Goal: Book appointment/travel/reservation

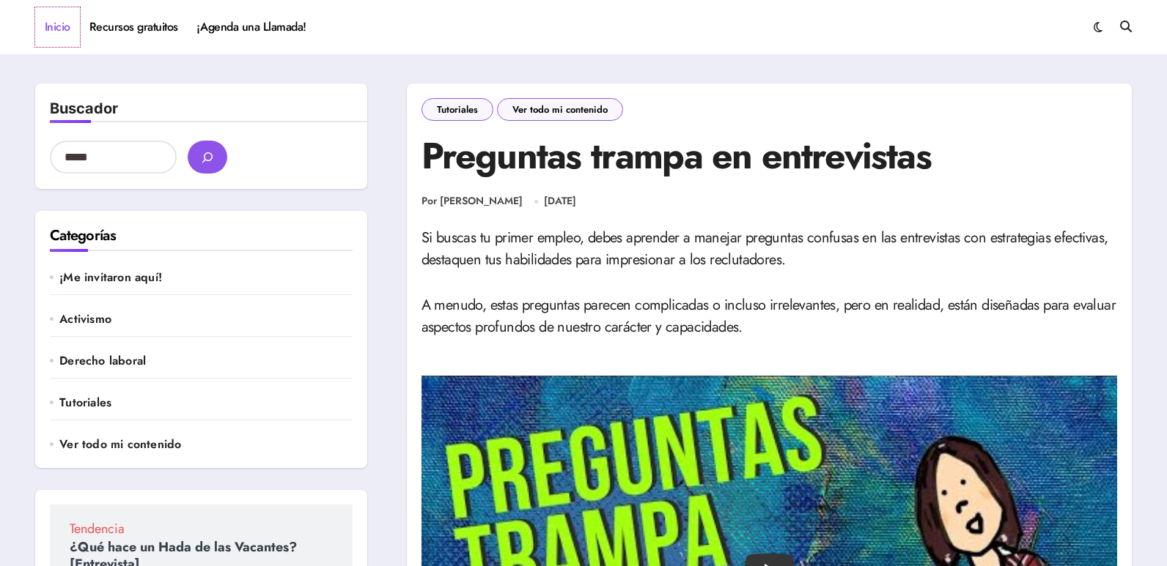
click at [60, 25] on link "Inicio" at bounding box center [57, 27] width 45 height 40
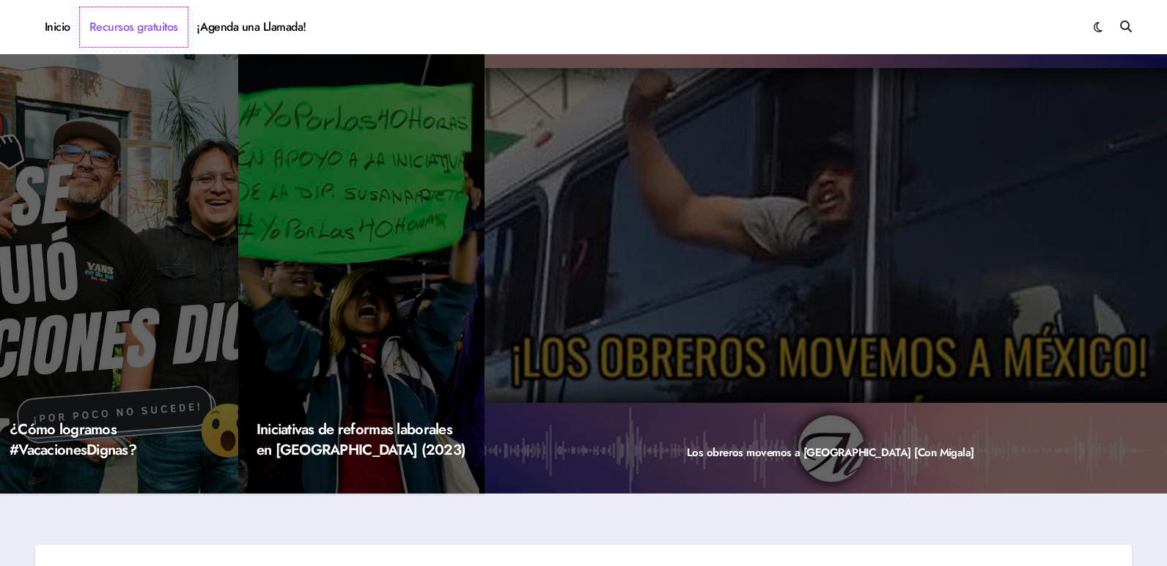
click at [147, 29] on link "Recursos gratuitos" at bounding box center [134, 27] width 108 height 40
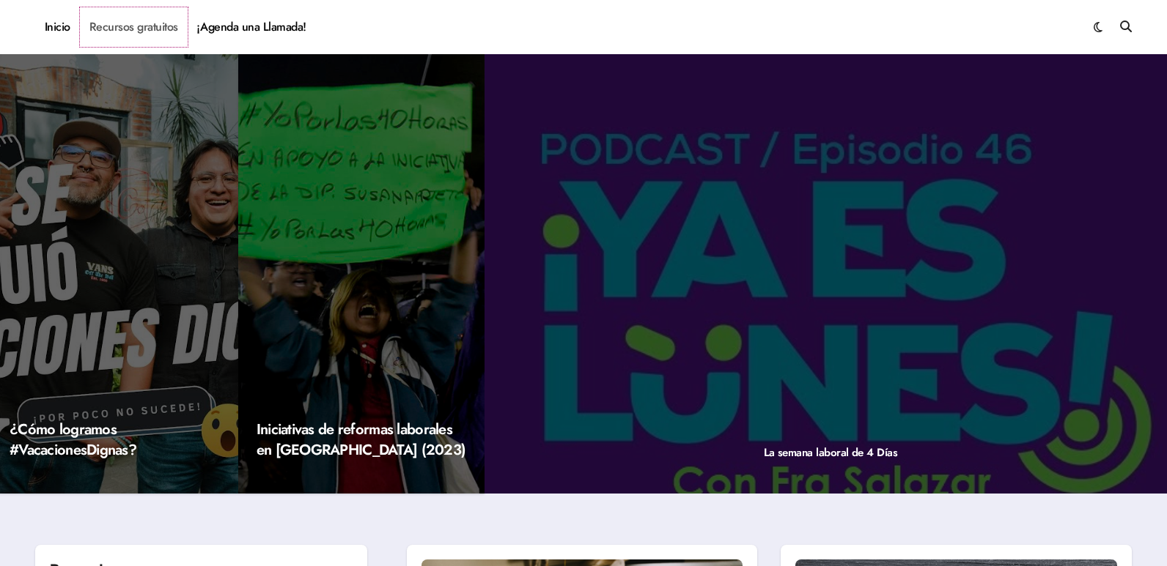
click at [147, 29] on link "Recursos gratuitos" at bounding box center [134, 27] width 108 height 40
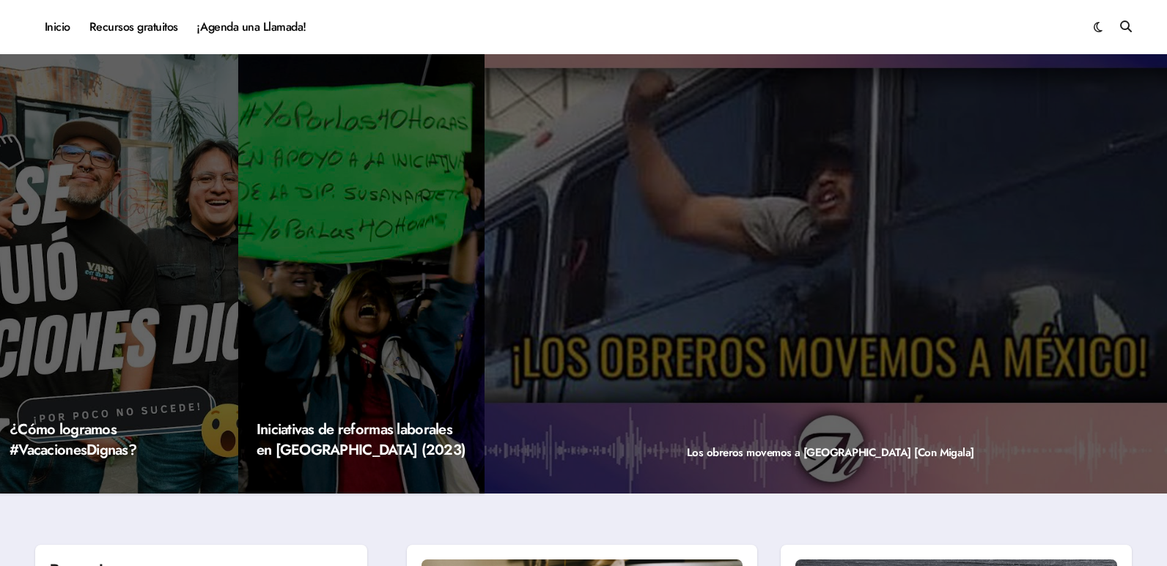
click at [147, 28] on link "Recursos gratuitos" at bounding box center [134, 27] width 108 height 40
click at [1134, 278] on div "Next slide" at bounding box center [1143, 276] width 37 height 37
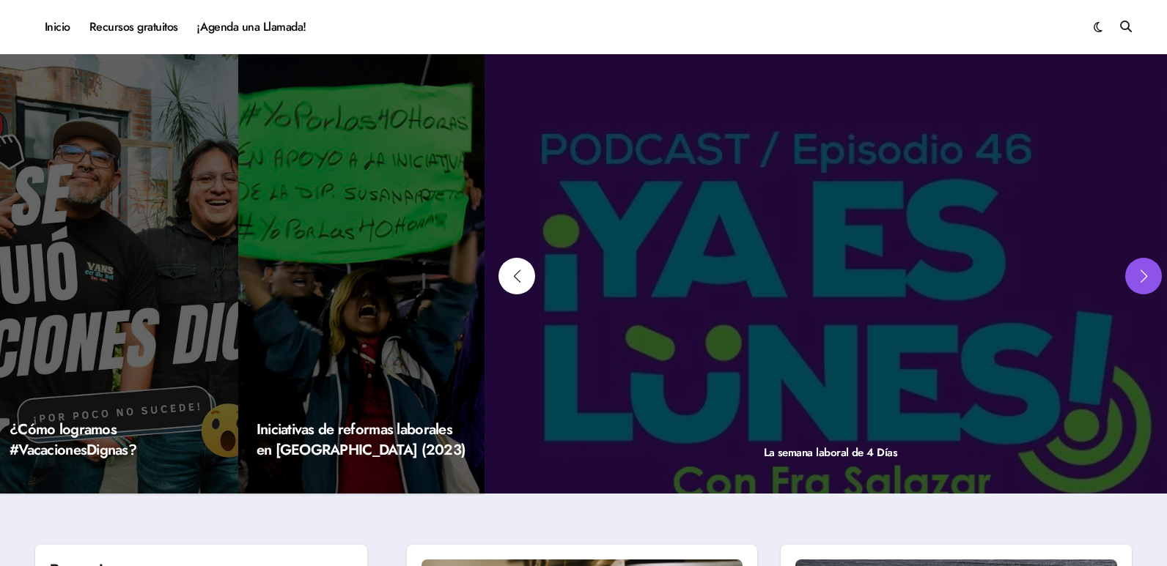
click at [1134, 278] on div "Next slide" at bounding box center [1143, 276] width 37 height 37
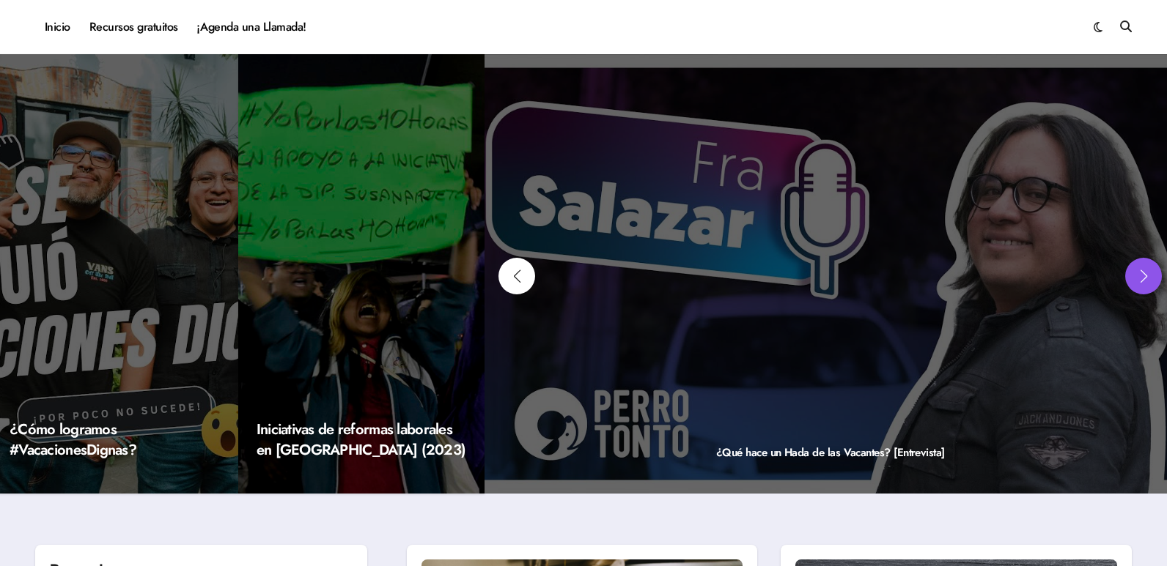
click at [1134, 278] on div "Next slide" at bounding box center [1143, 276] width 37 height 37
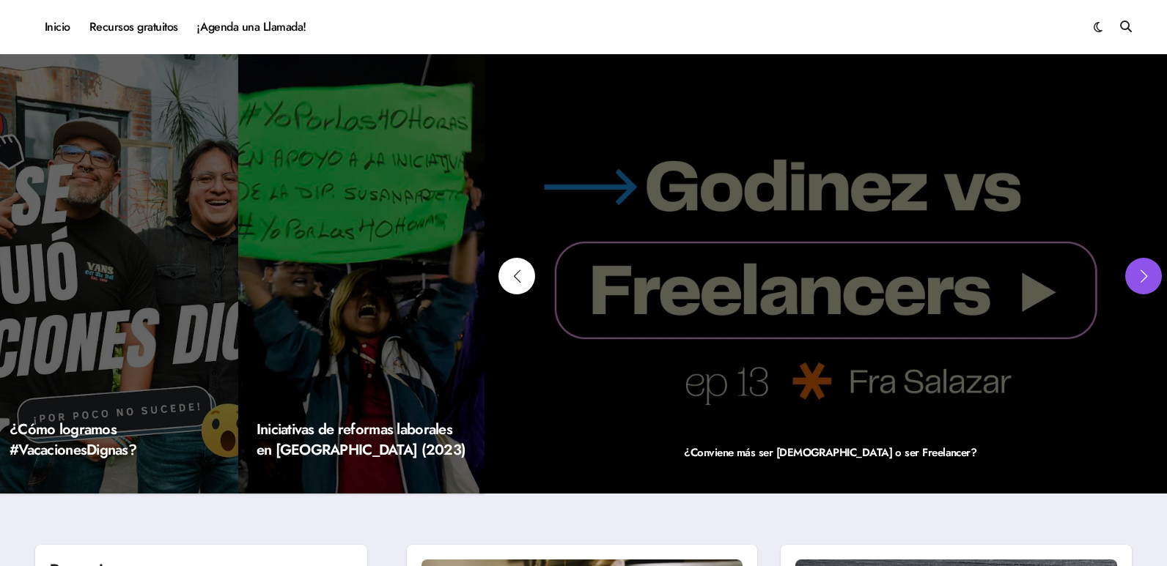
click at [1134, 278] on div "Next slide" at bounding box center [1143, 276] width 37 height 37
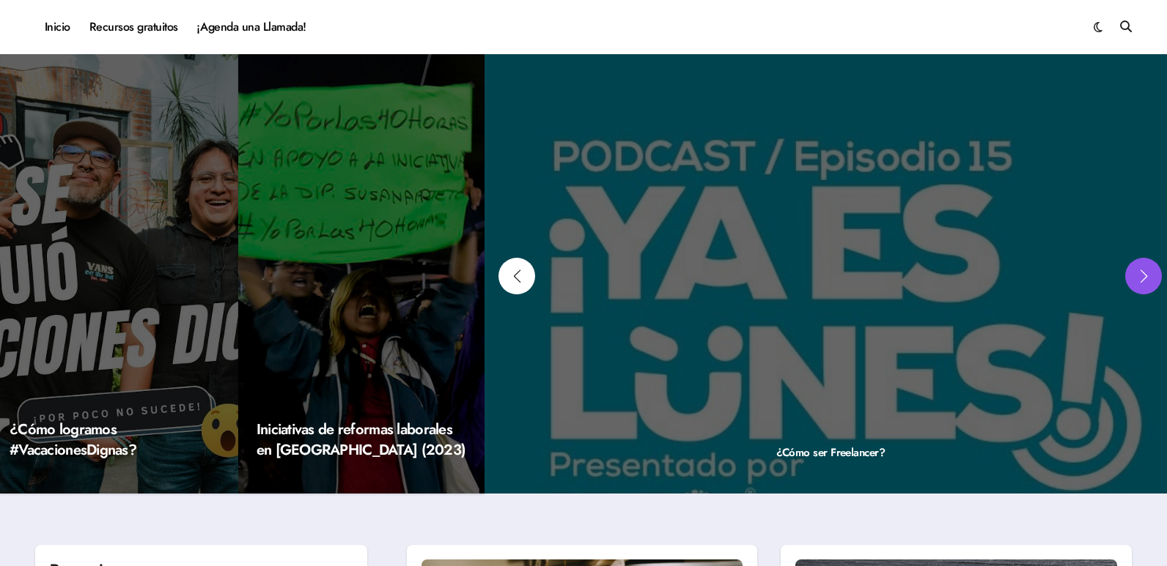
click at [1134, 278] on div "Next slide" at bounding box center [1143, 276] width 37 height 37
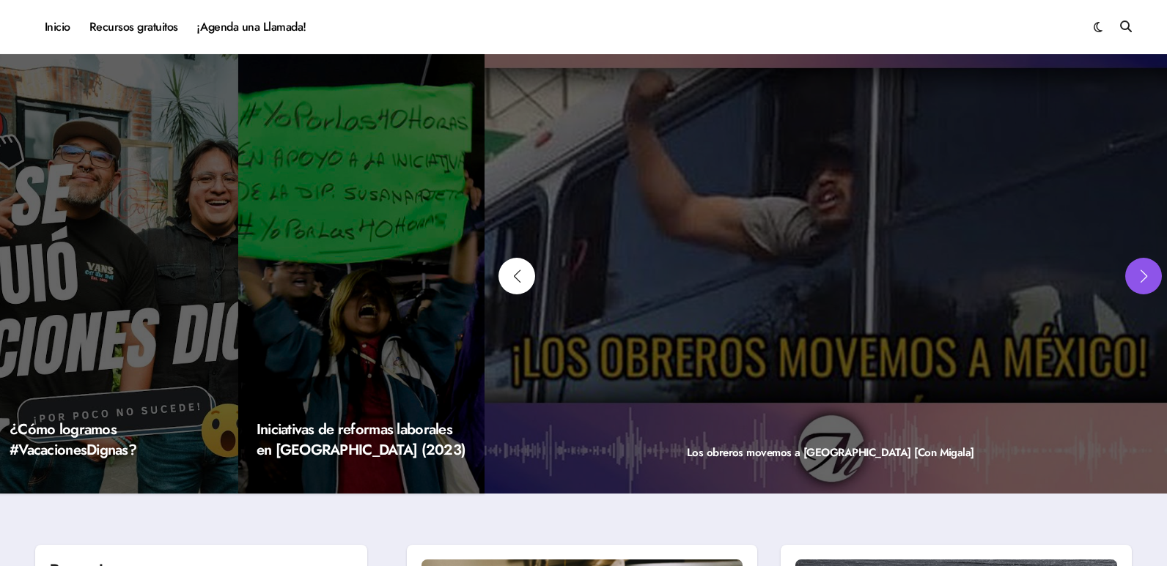
click at [1134, 278] on div "Next slide" at bounding box center [1143, 276] width 37 height 37
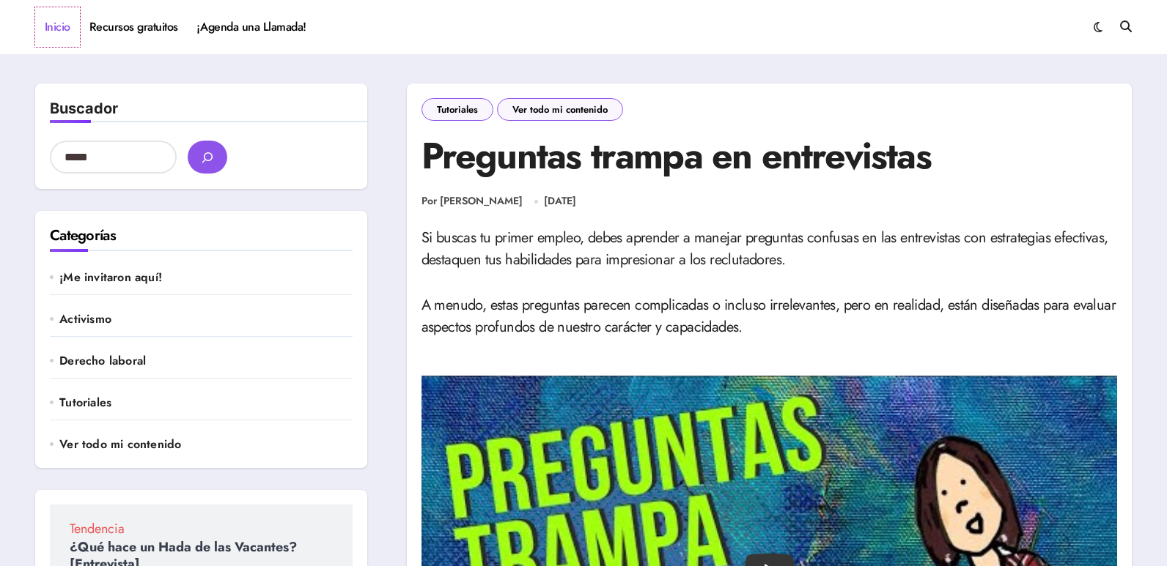
click at [62, 29] on link "Inicio" at bounding box center [57, 27] width 45 height 40
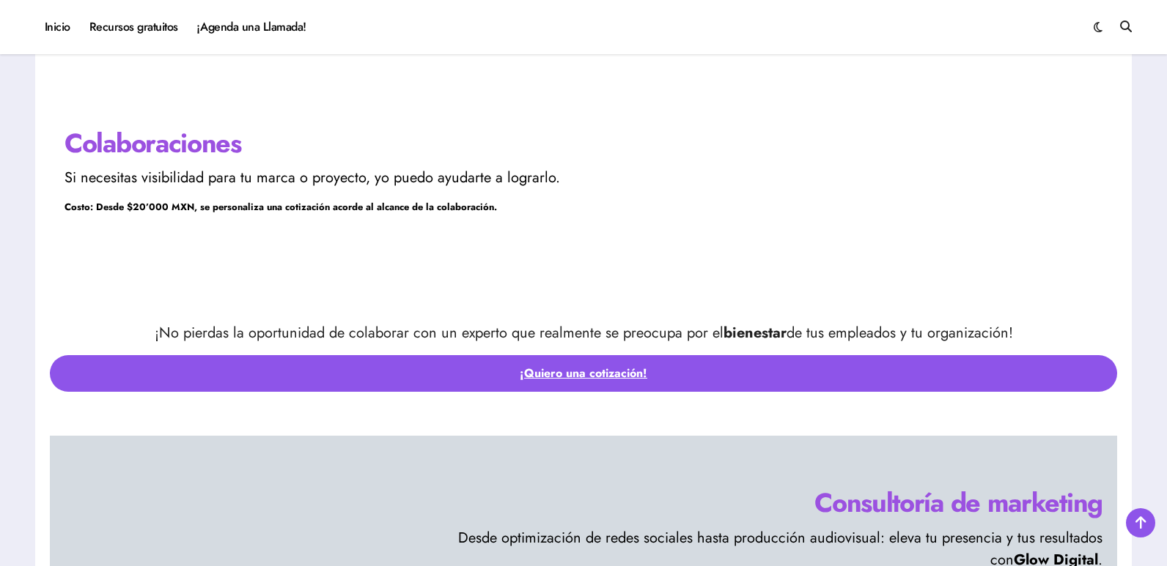
scroll to position [4323, 0]
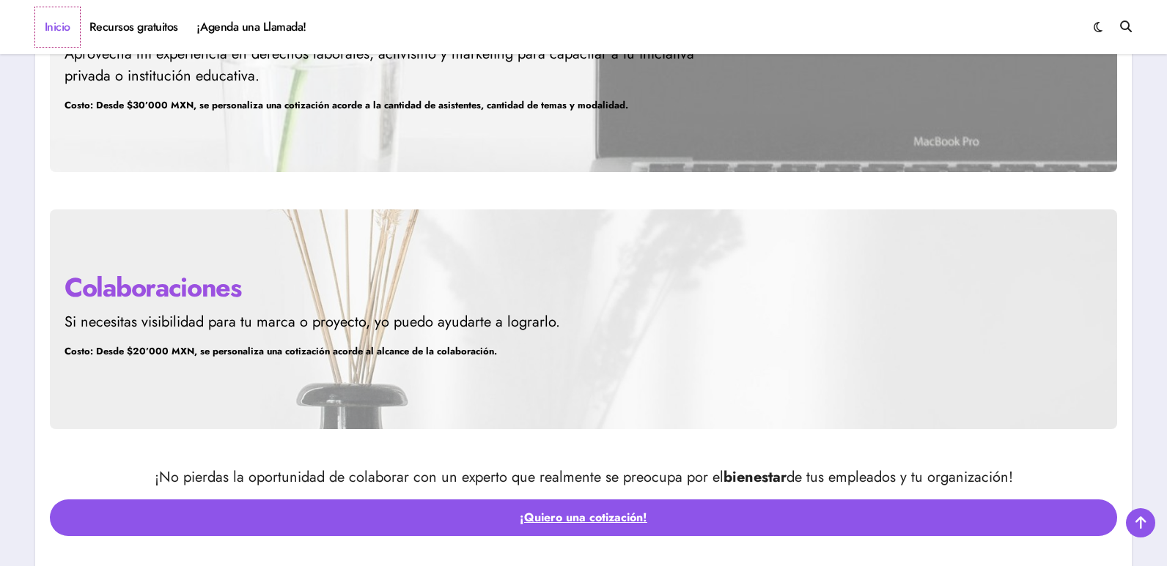
click at [56, 26] on link "Inicio" at bounding box center [57, 27] width 45 height 40
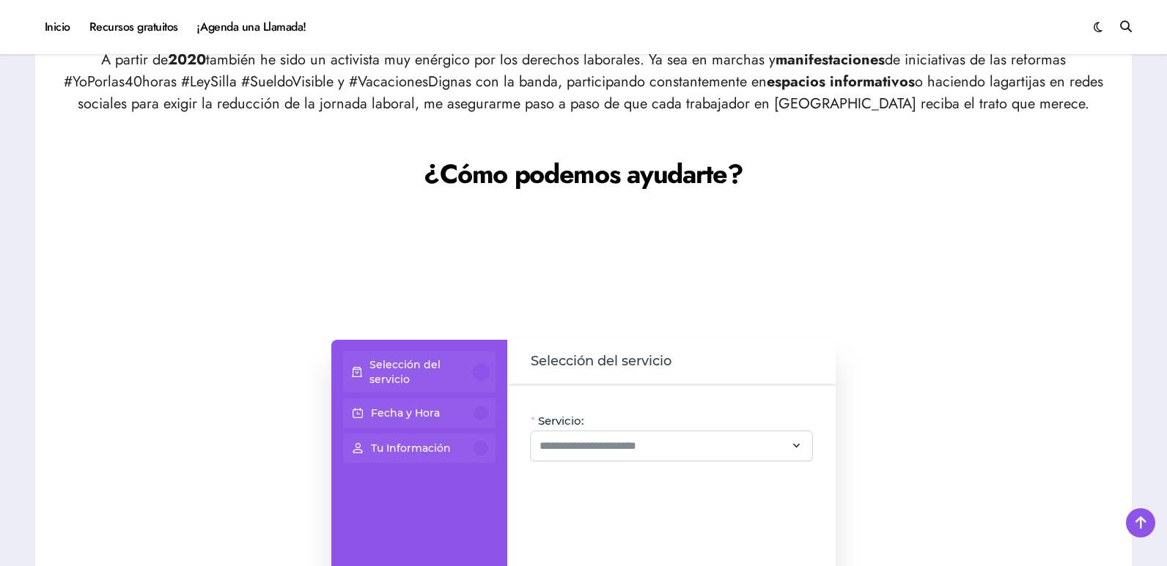
scroll to position [1099, 0]
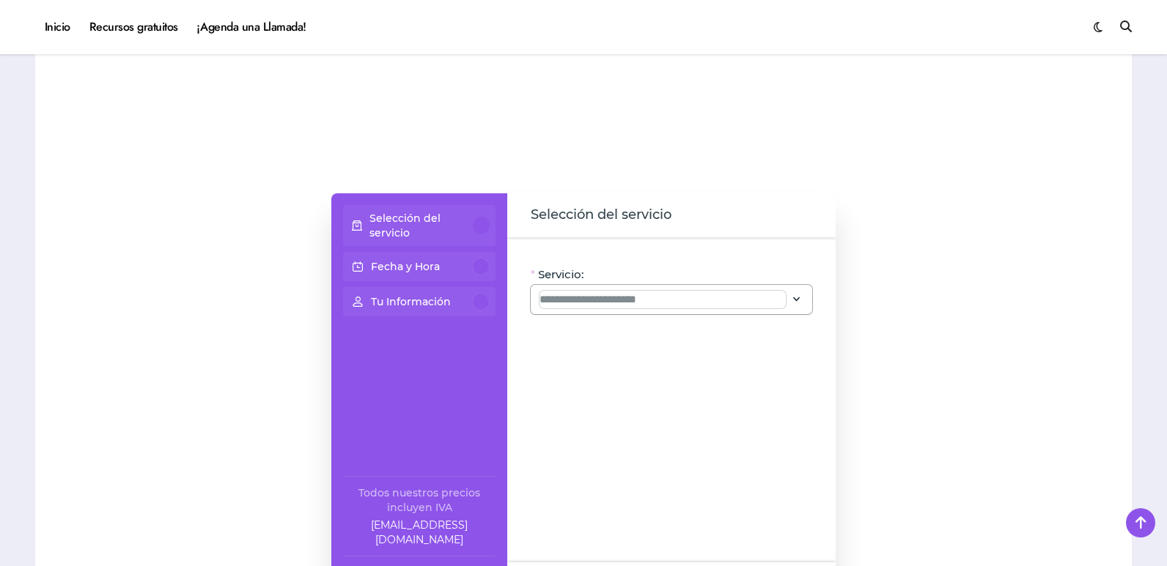
click at [710, 303] on input "Servicio:" at bounding box center [662, 300] width 246 height 18
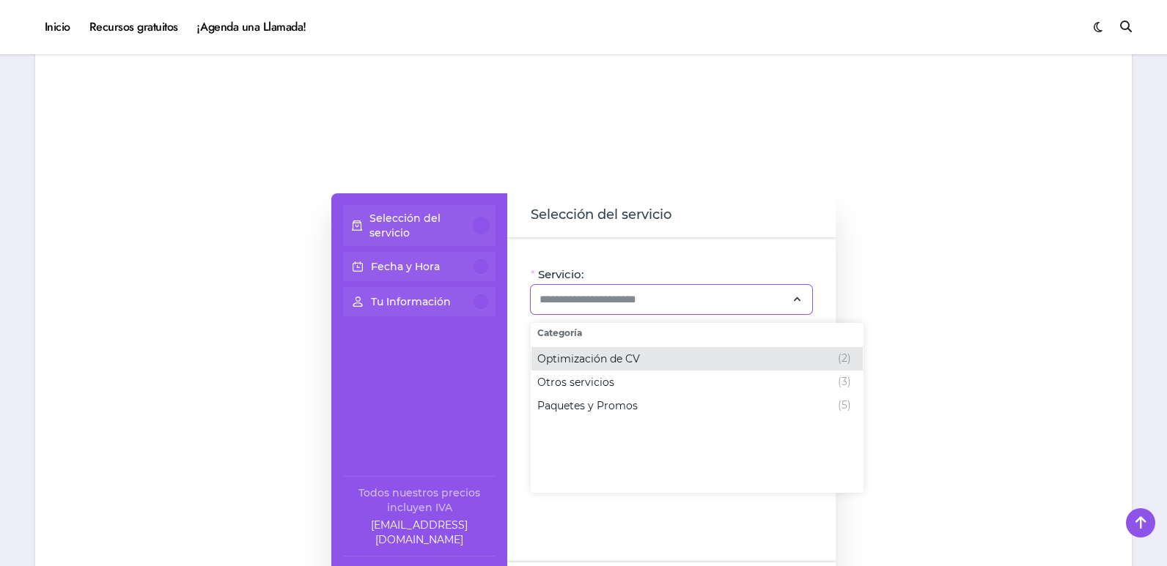
click at [621, 355] on span "Optimización de CV" at bounding box center [588, 359] width 103 height 15
click at [435, 265] on p "Fecha y Hora" at bounding box center [405, 266] width 69 height 15
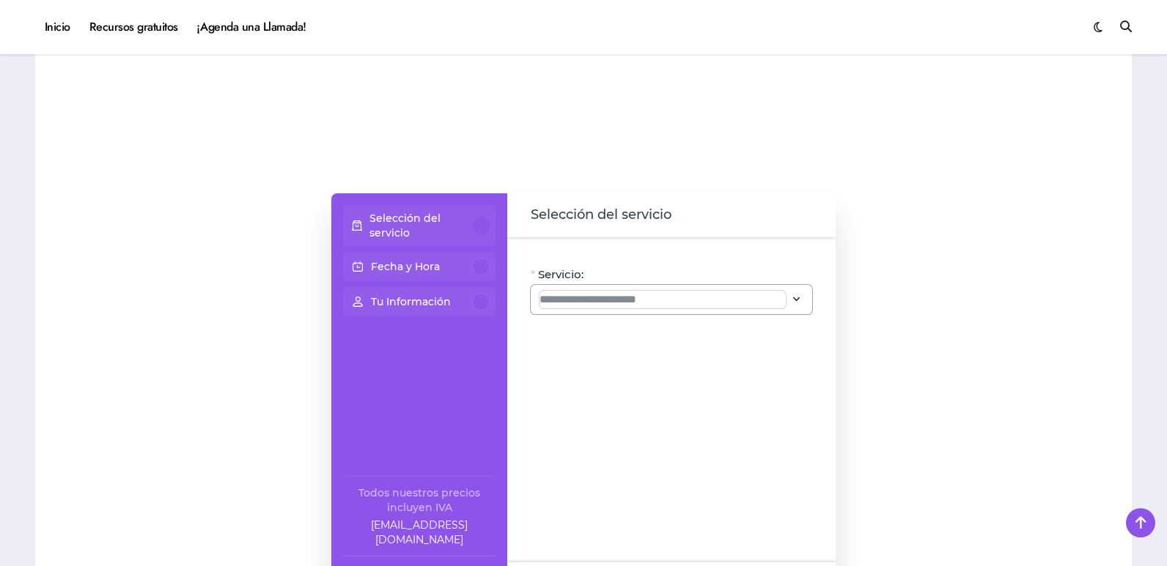
click at [681, 301] on input "Servicio:" at bounding box center [662, 300] width 246 height 18
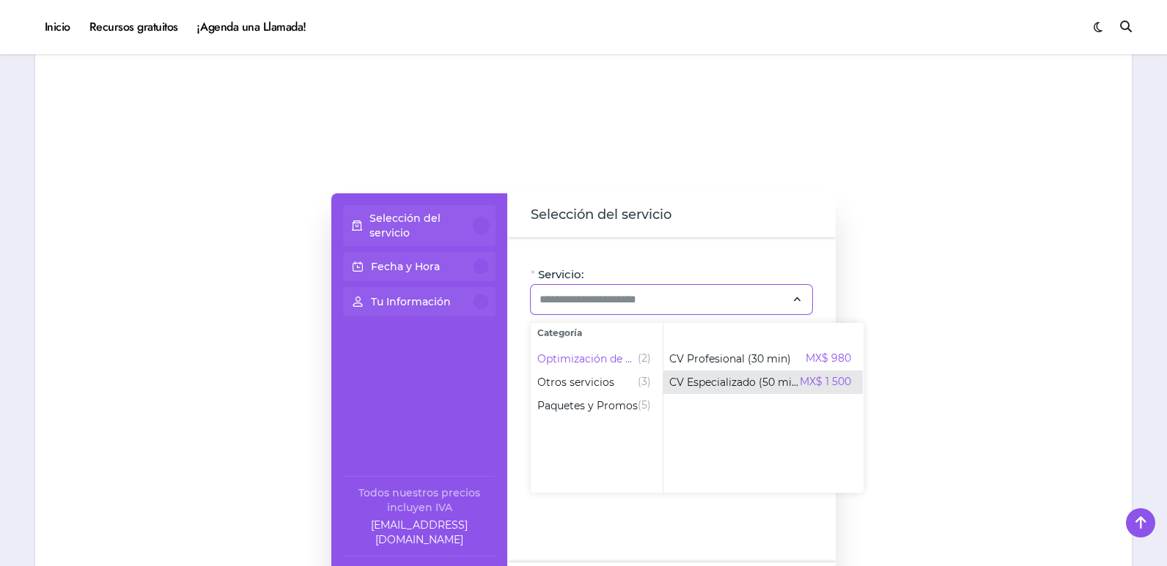
click at [708, 383] on span "CV Especializado (50 min)" at bounding box center [734, 382] width 130 height 15
type input "**********"
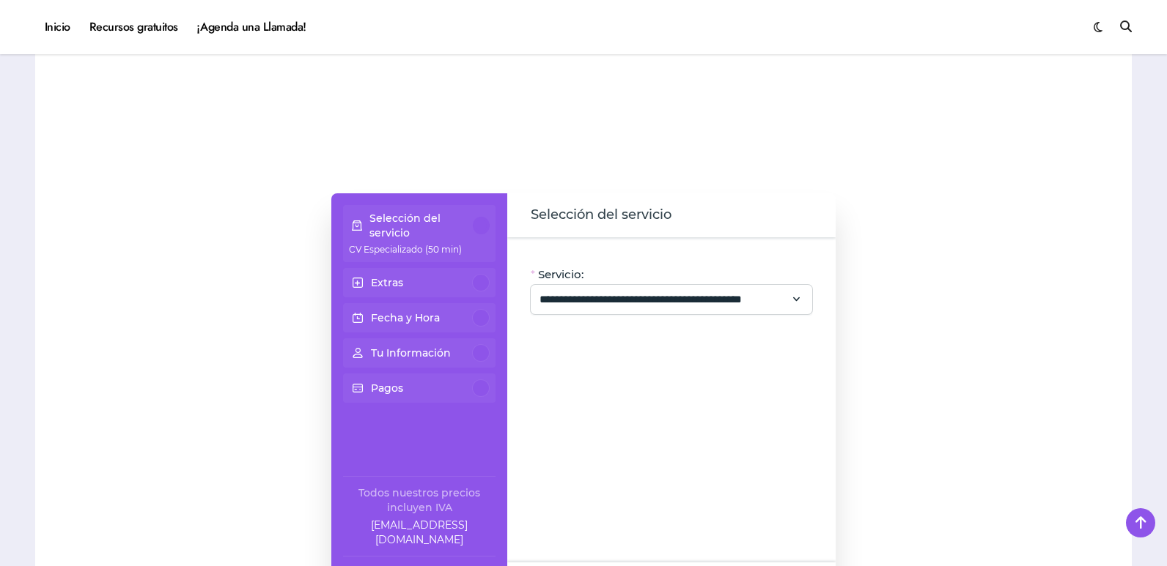
click at [409, 317] on p "Fecha y Hora" at bounding box center [405, 318] width 69 height 15
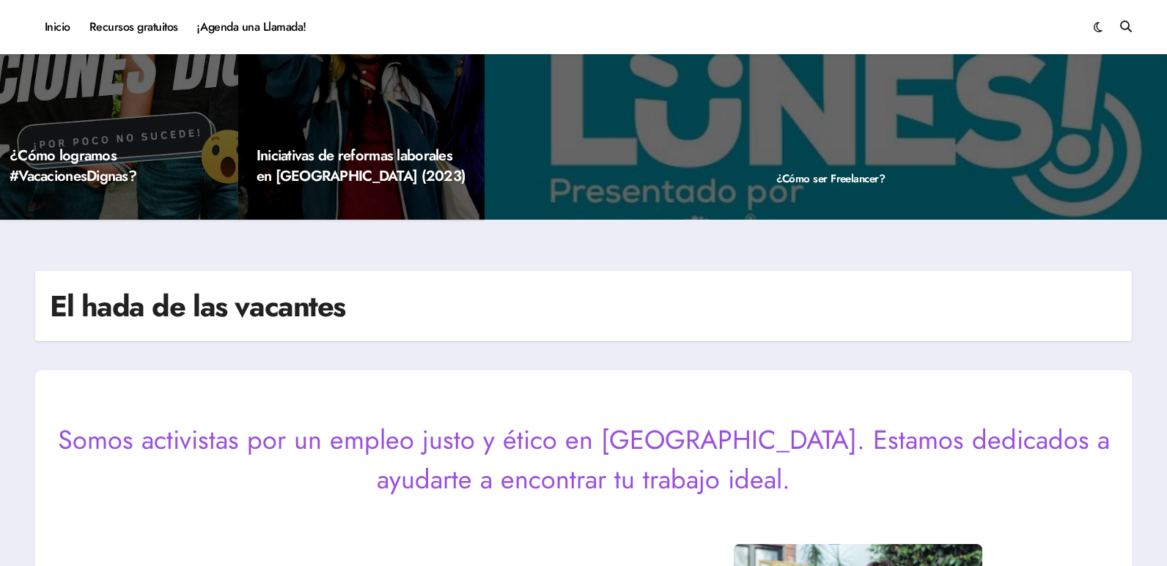
scroll to position [0, 0]
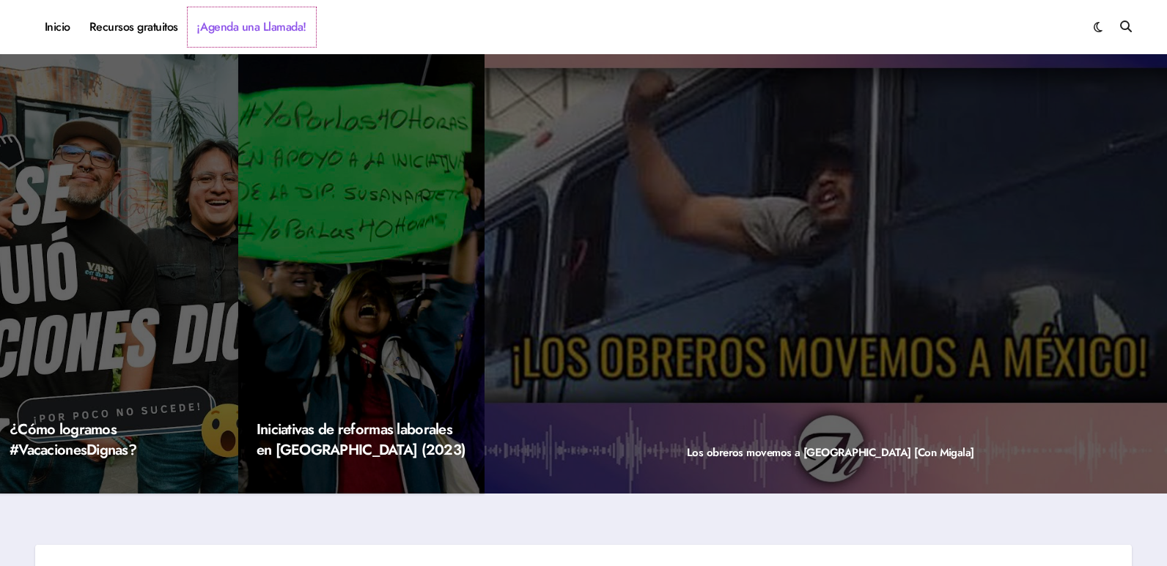
click at [210, 24] on link "¡Agenda una Llamada!" at bounding box center [252, 27] width 128 height 40
